Goal: Transaction & Acquisition: Purchase product/service

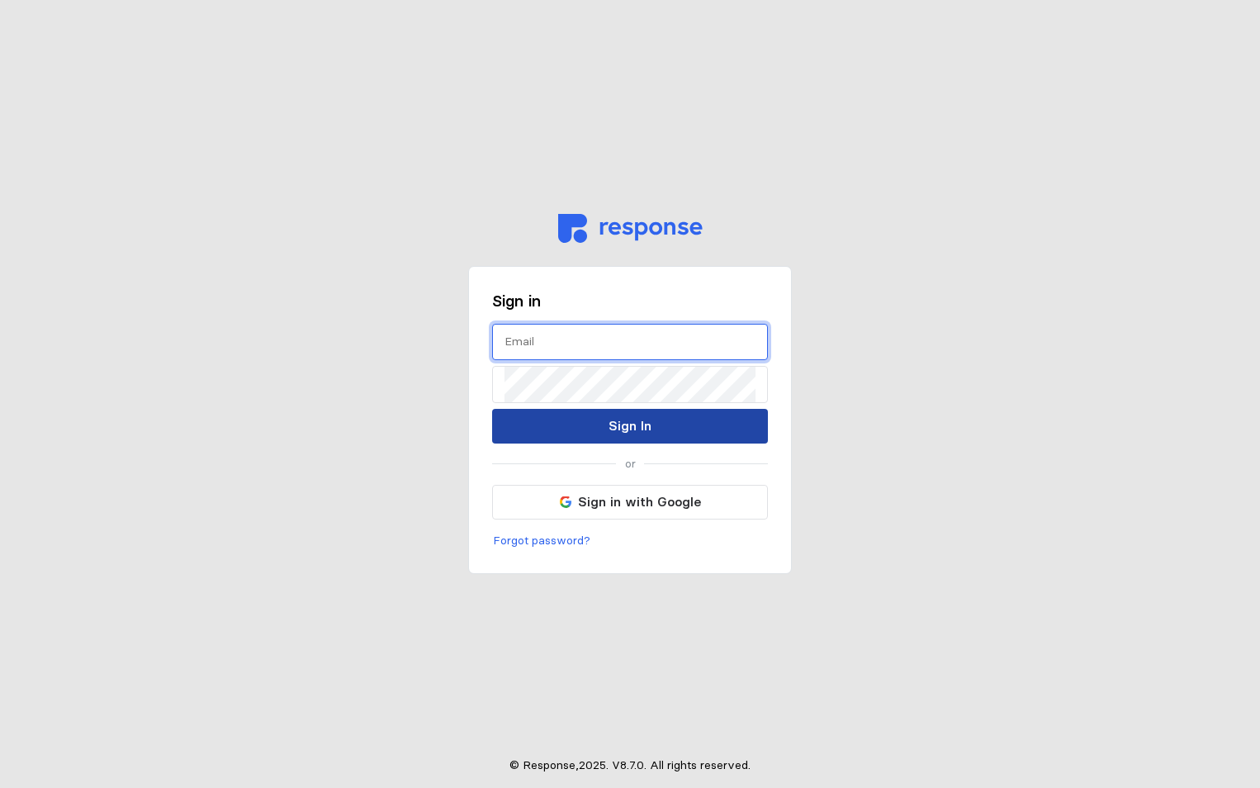
type input "[PERSON_NAME][EMAIL_ADDRESS][PERSON_NAME][DOMAIN_NAME]"
click at [642, 418] on p "Sign In" at bounding box center [630, 425] width 43 height 21
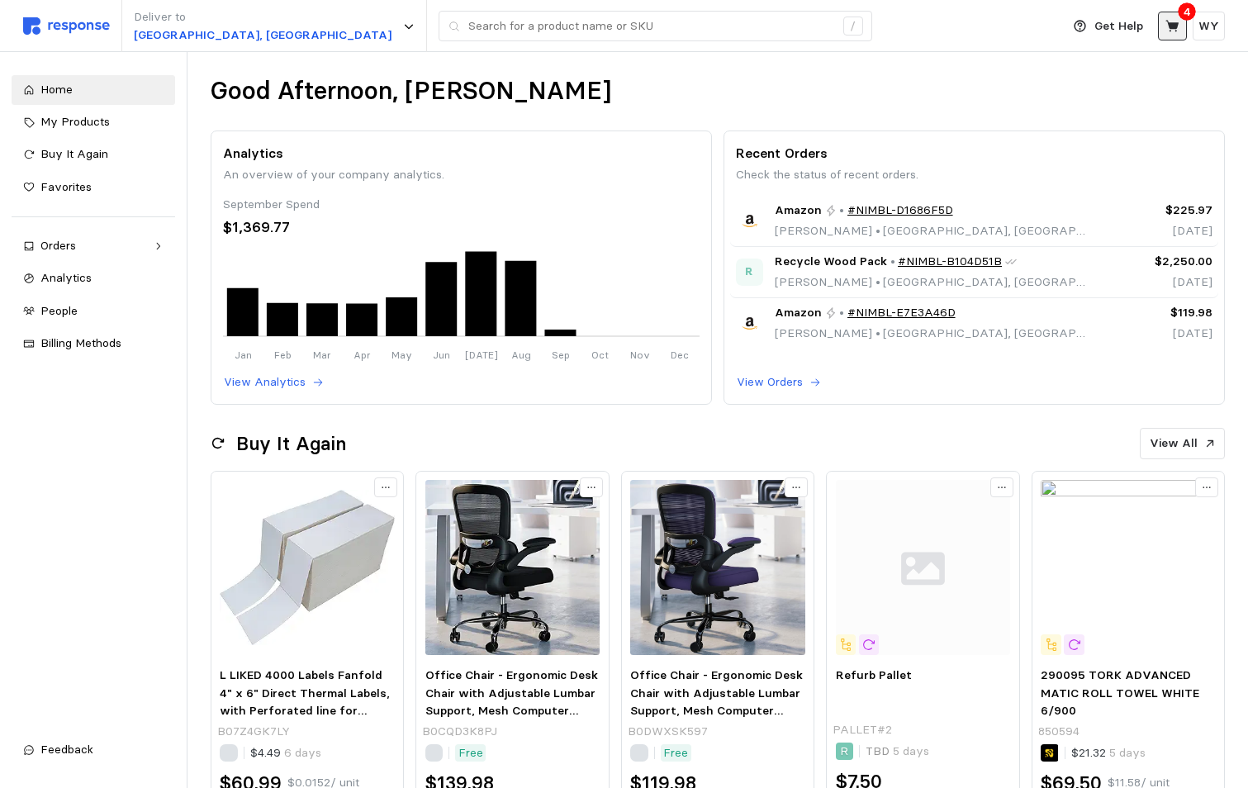
click at [1168, 21] on icon at bounding box center [1171, 26] width 13 height 12
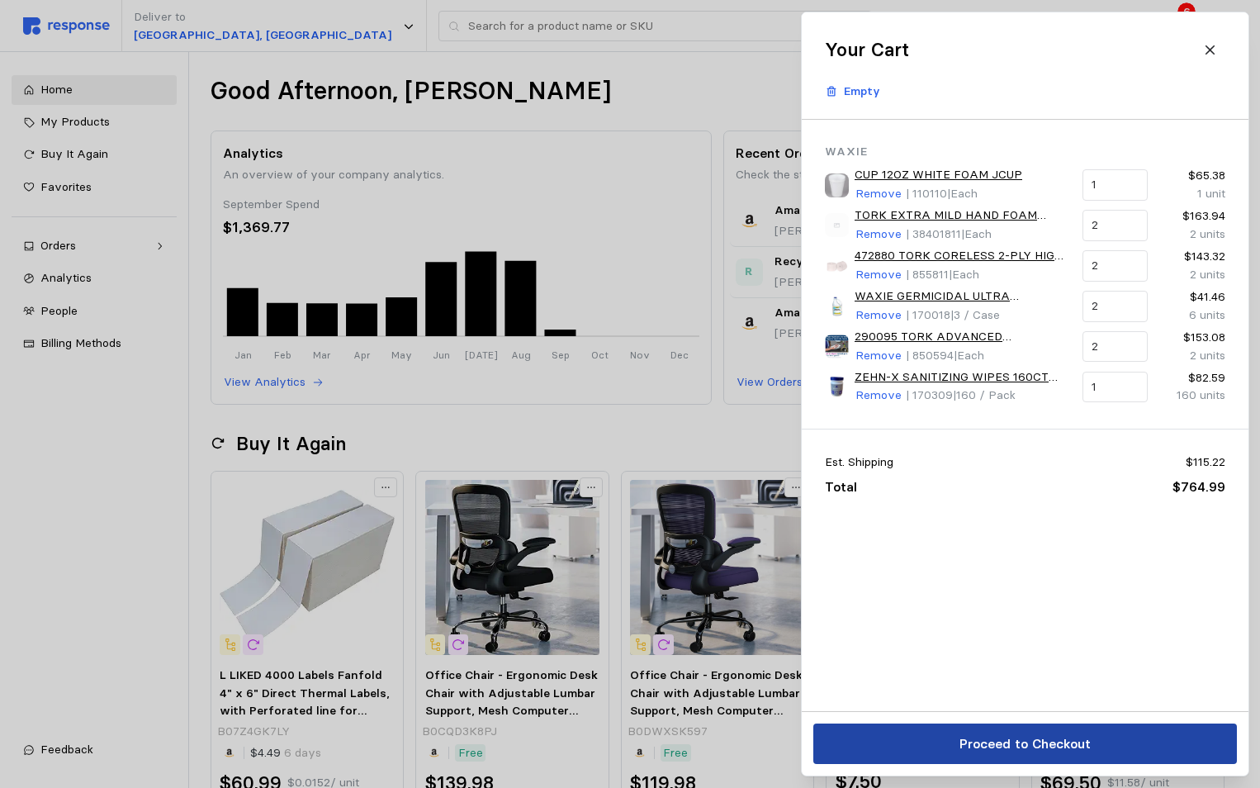
click at [1002, 745] on p "Proceed to Checkout" at bounding box center [1024, 743] width 131 height 21
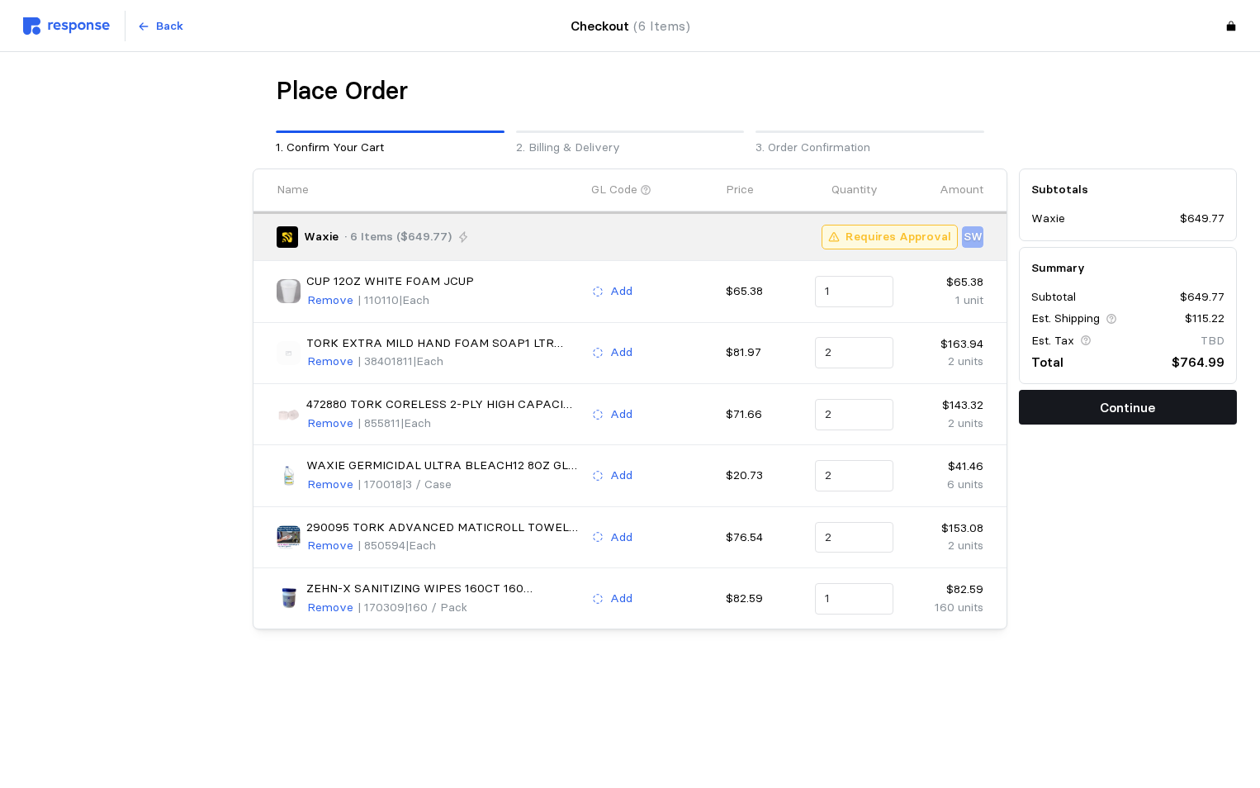
click at [1130, 401] on p "Continue" at bounding box center [1127, 407] width 55 height 21
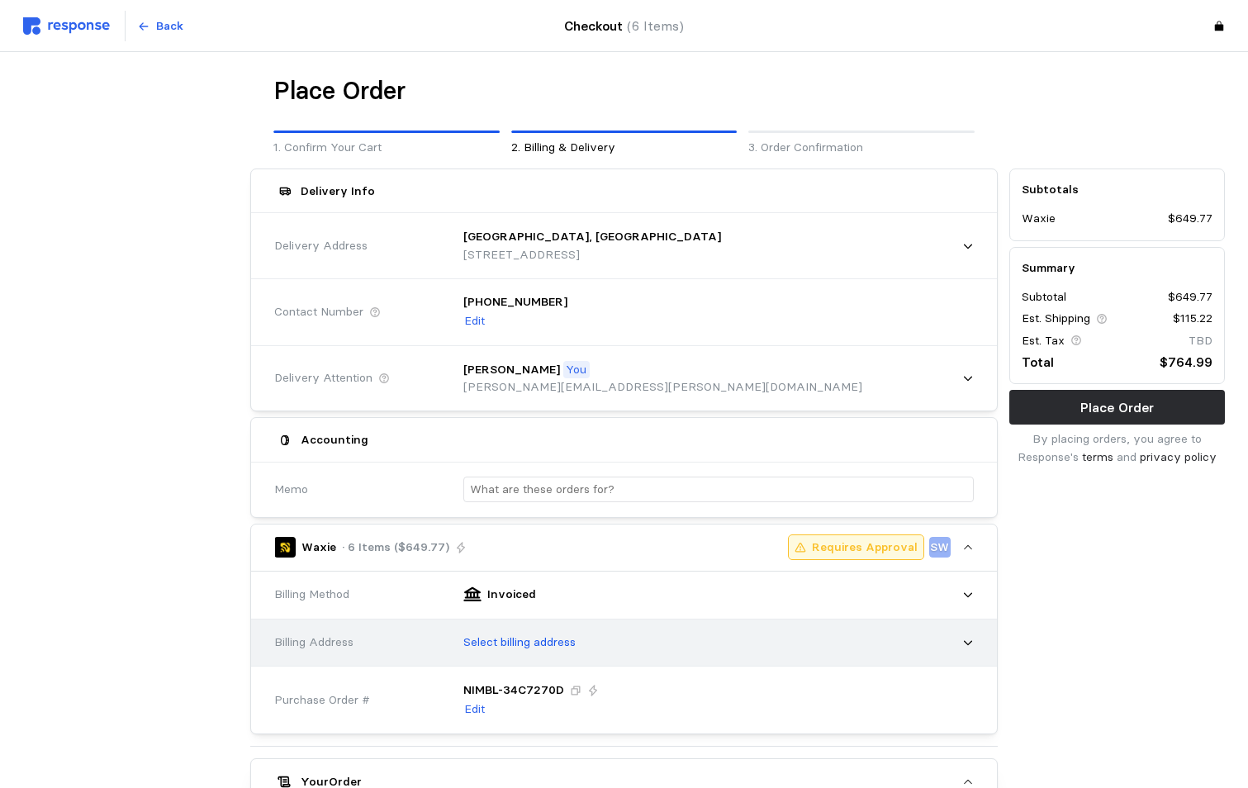
click at [564, 643] on p "Select billing address" at bounding box center [519, 642] width 112 height 18
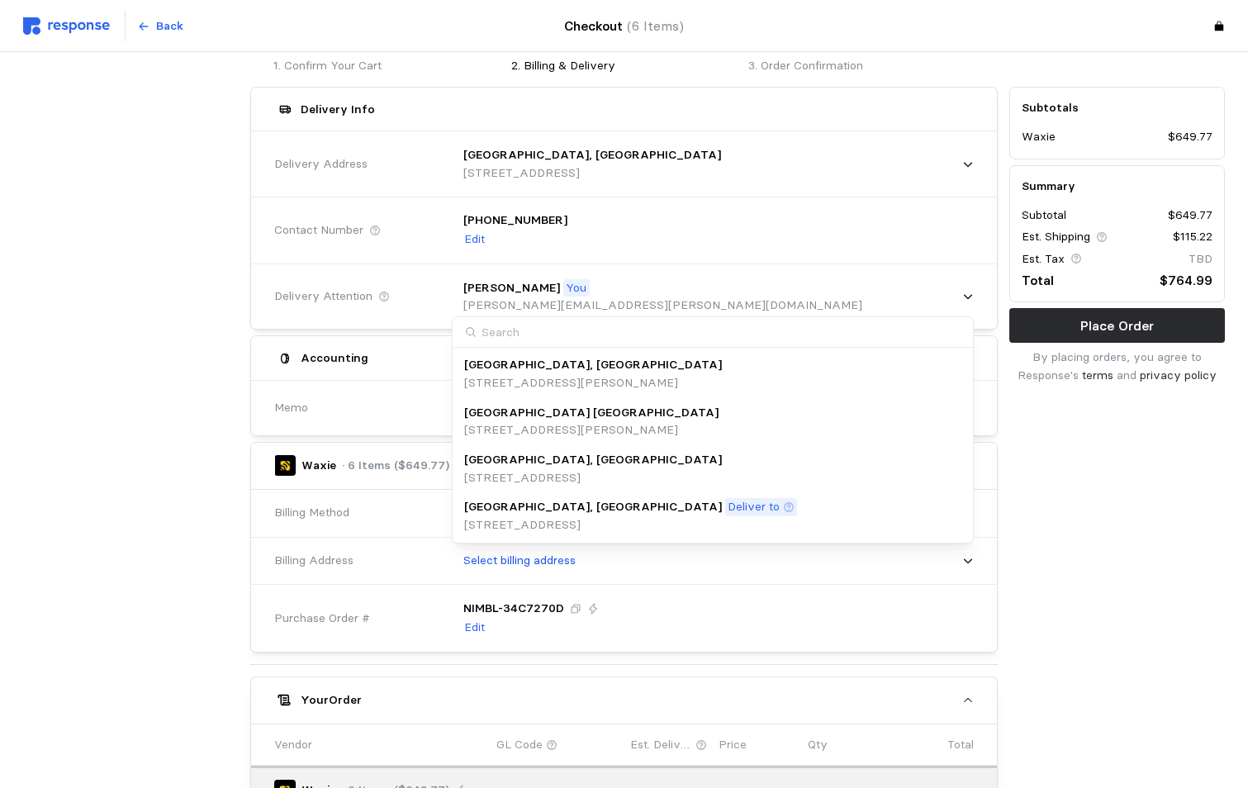
scroll to position [83, 0]
click at [727, 505] on p "Deliver to" at bounding box center [753, 506] width 52 height 18
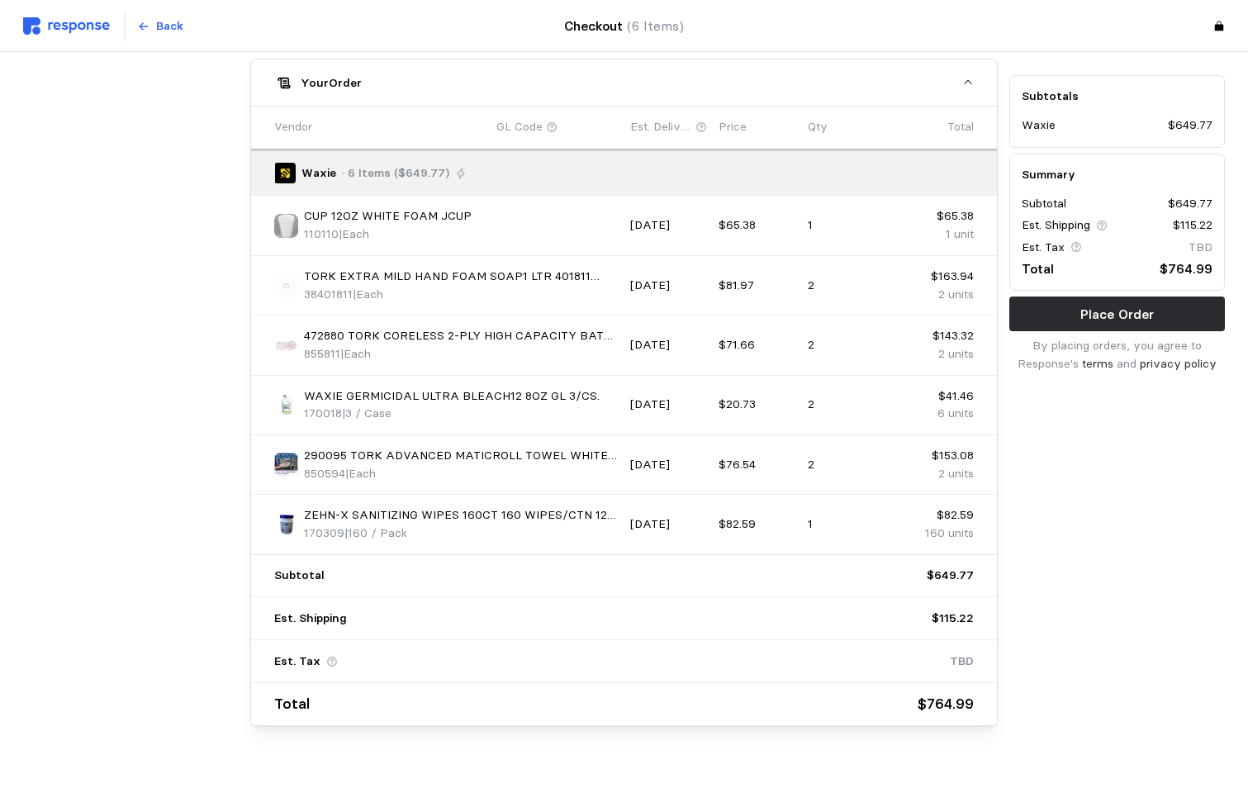
scroll to position [747, 0]
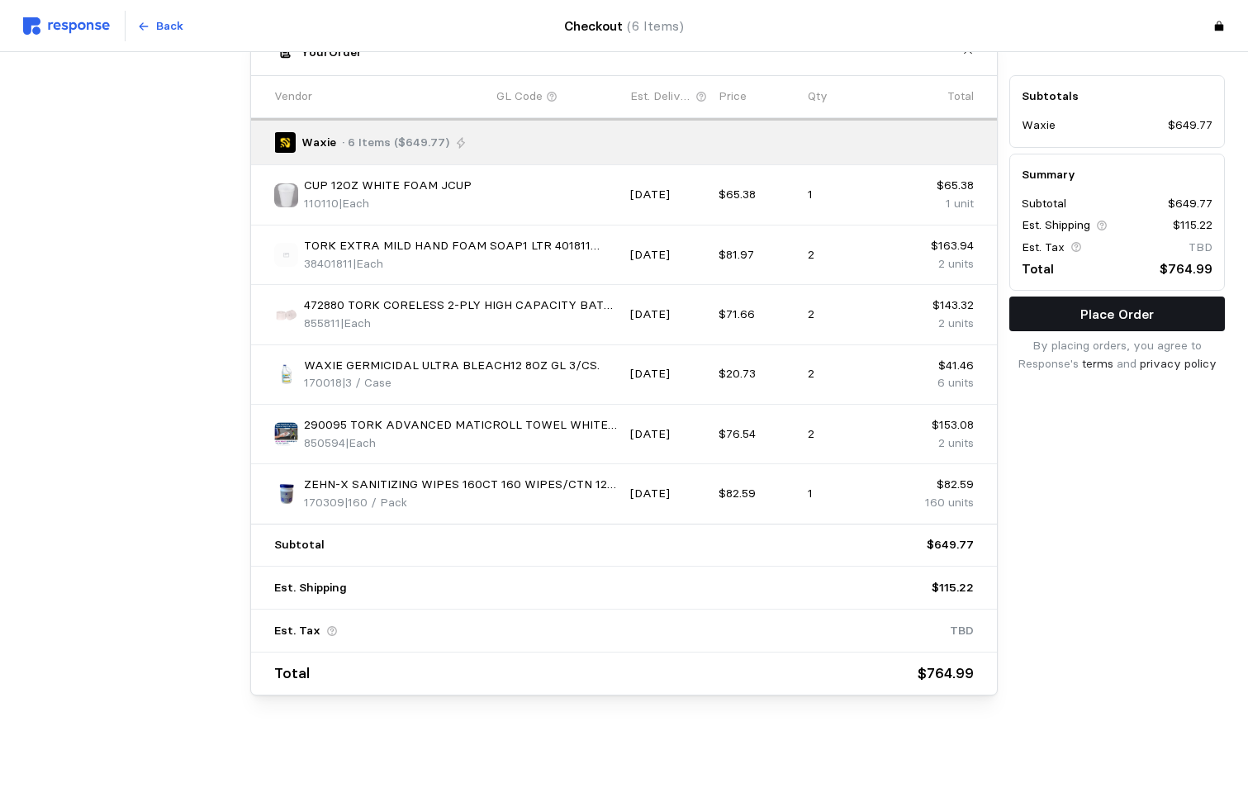
click at [1101, 311] on p "Place Order" at bounding box center [1116, 314] width 73 height 21
